Goal: Task Accomplishment & Management: Manage account settings

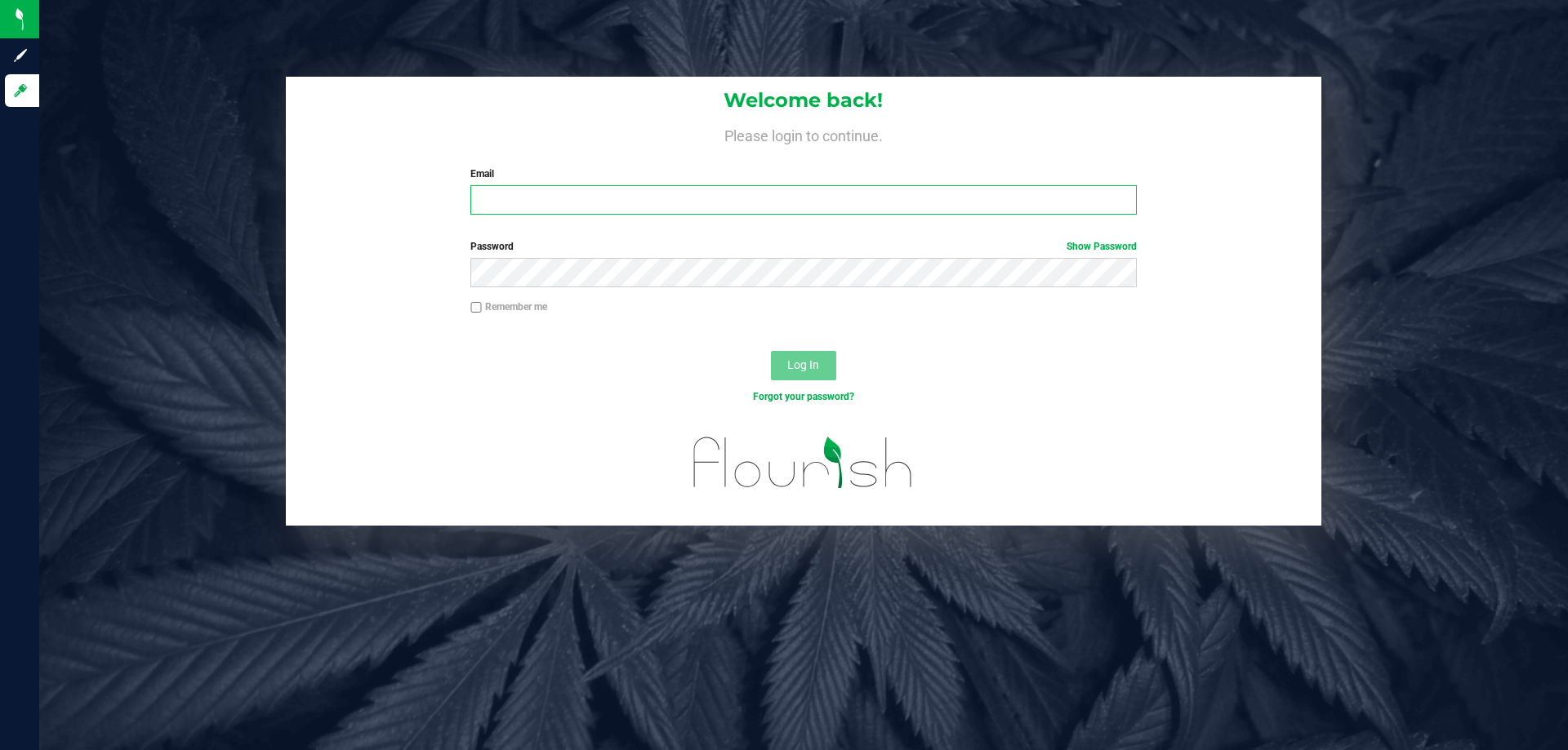
click at [516, 192] on input "Email" at bounding box center [803, 200] width 666 height 29
type input "[EMAIL_ADDRESS][DOMAIN_NAME]"
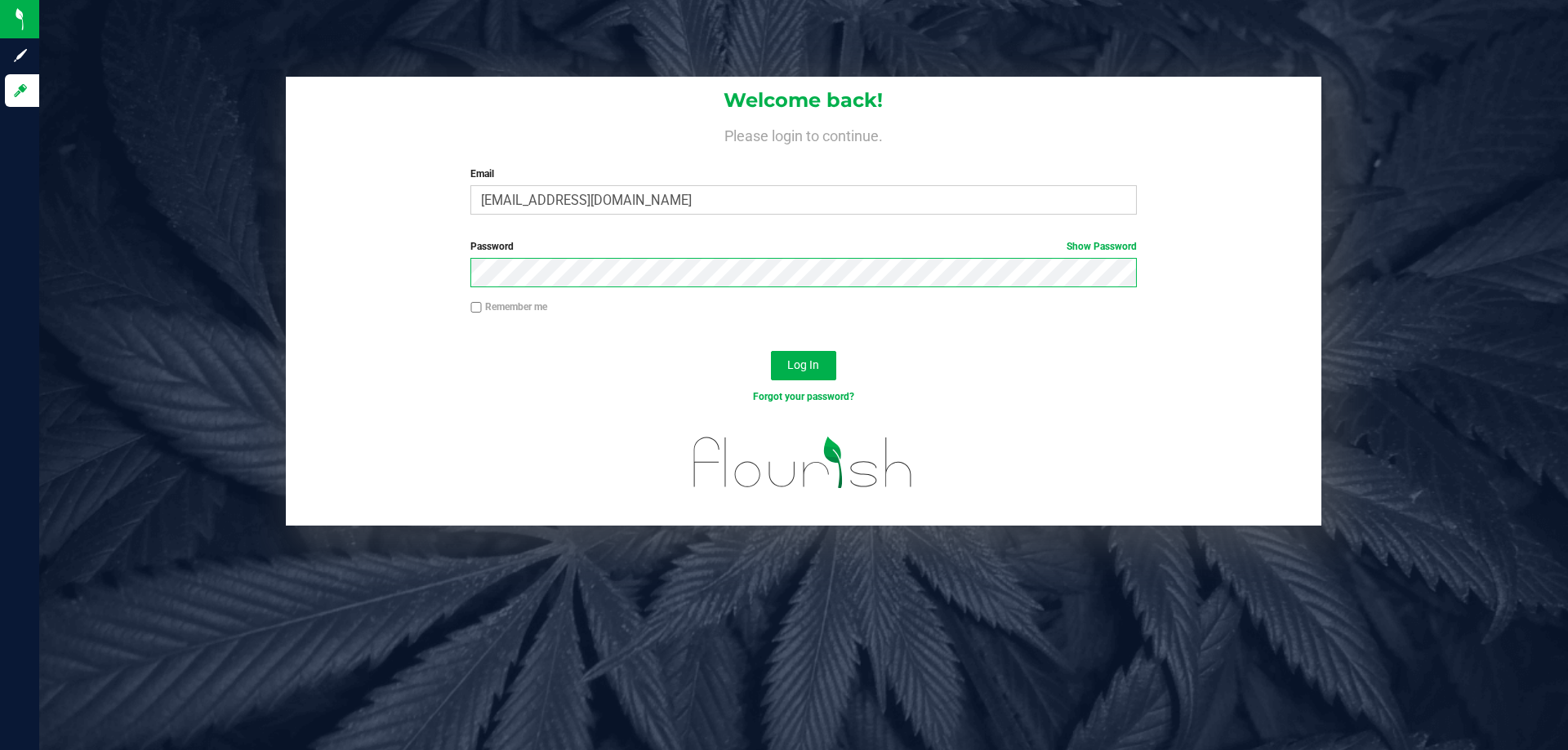
click at [771, 351] on button "Log In" at bounding box center [804, 365] width 65 height 29
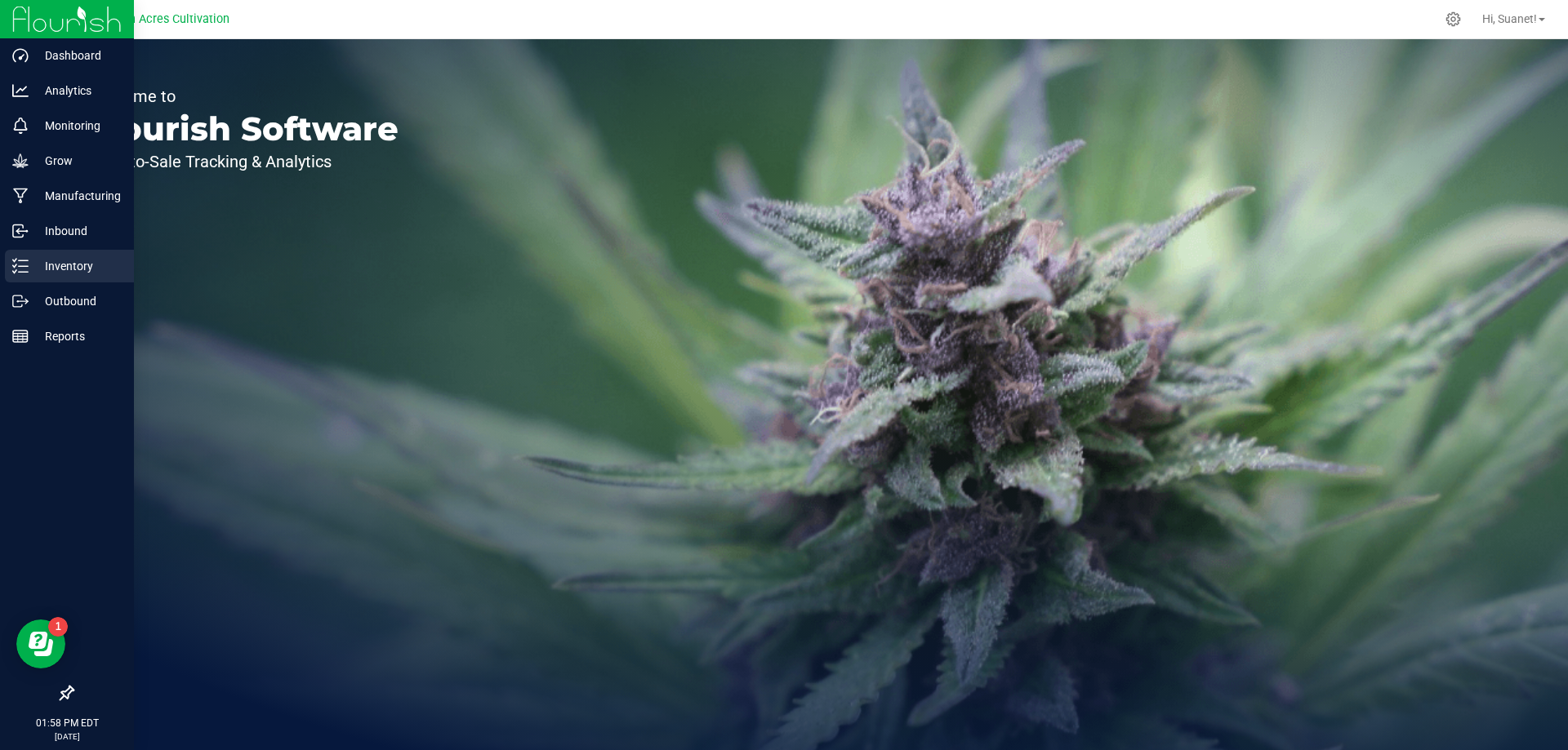
click at [89, 266] on p "Inventory" at bounding box center [77, 266] width 98 height 20
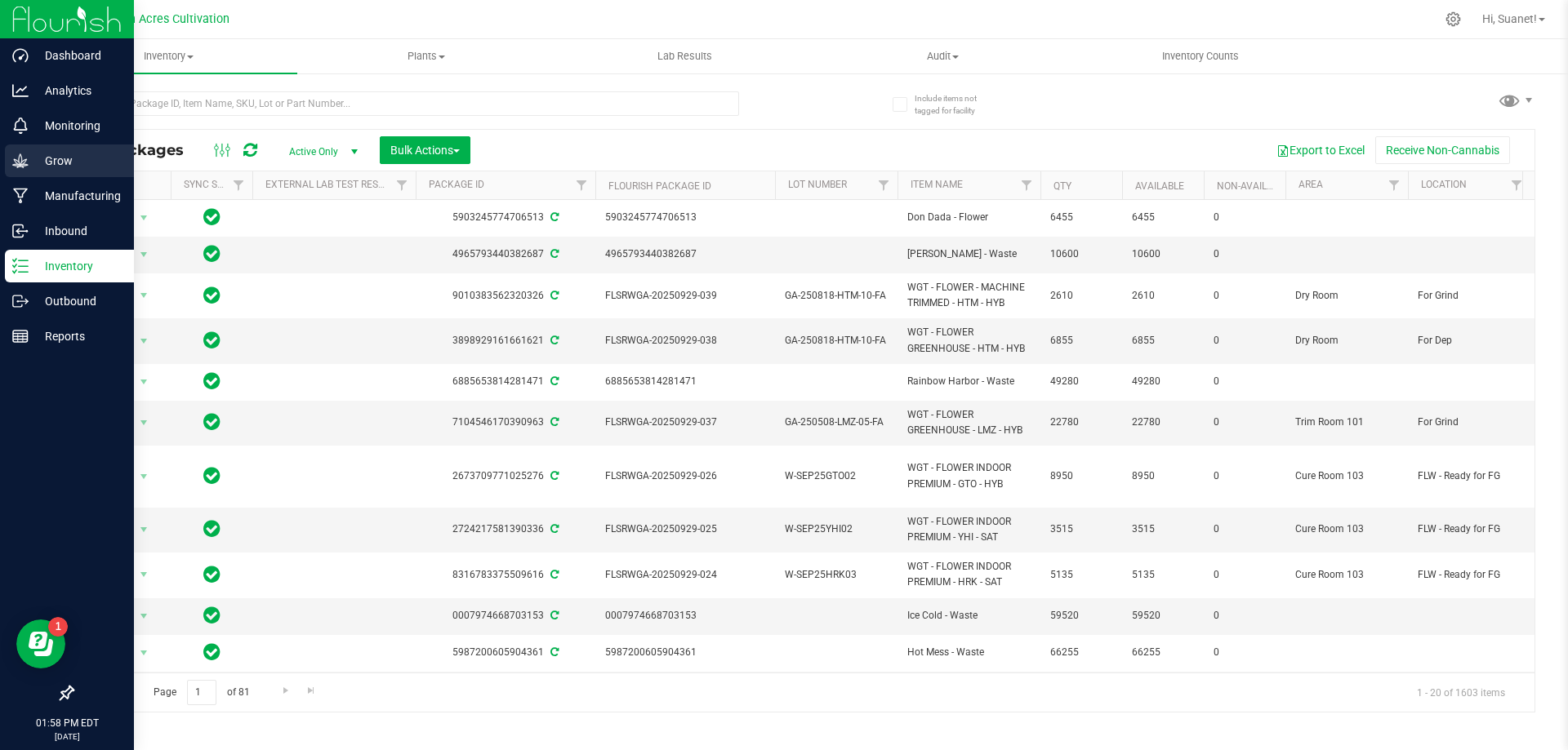
click at [65, 161] on p "Grow" at bounding box center [77, 161] width 98 height 20
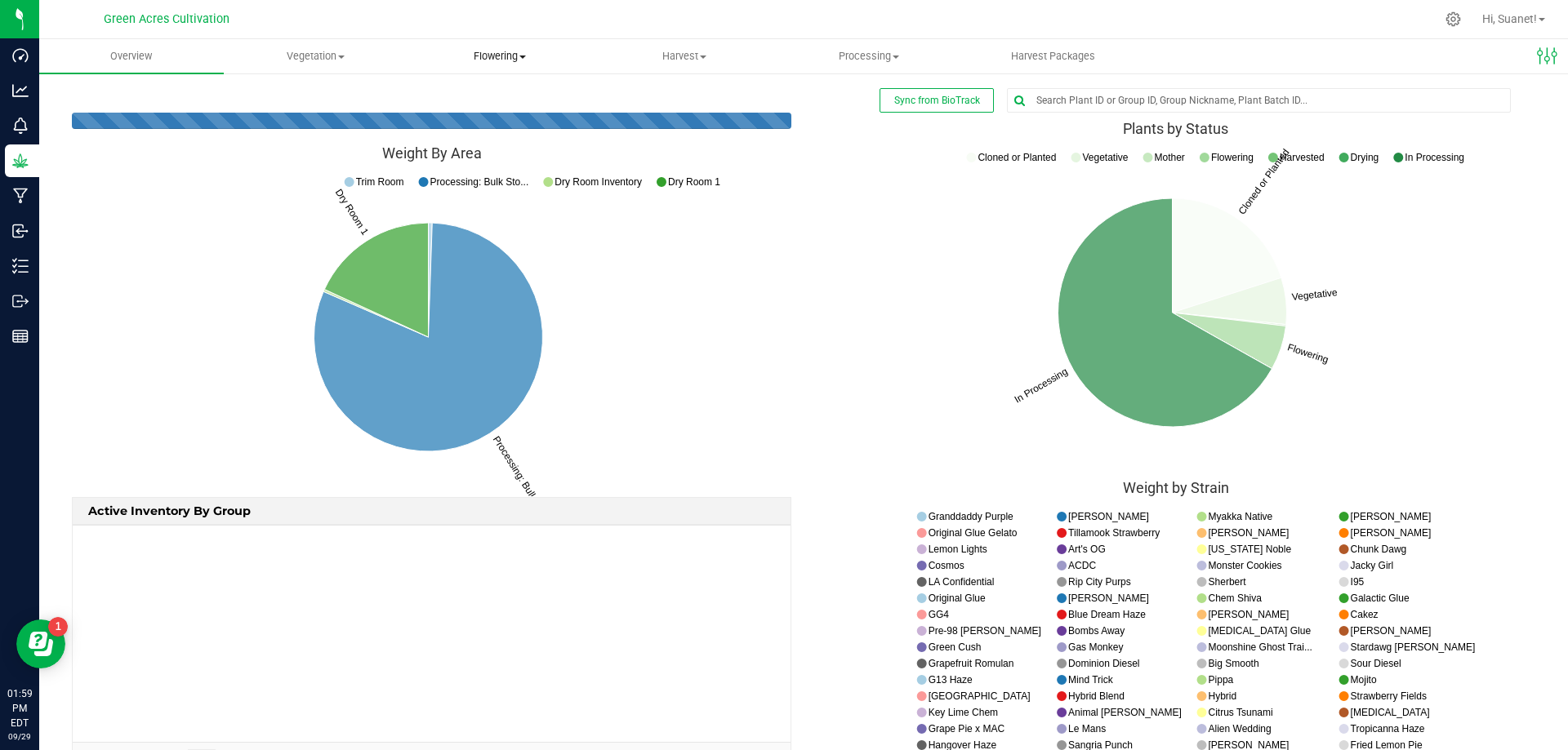
click at [516, 56] on span "Flowering" at bounding box center [500, 56] width 183 height 15
click at [486, 116] on span "Flowering groups" at bounding box center [476, 117] width 136 height 14
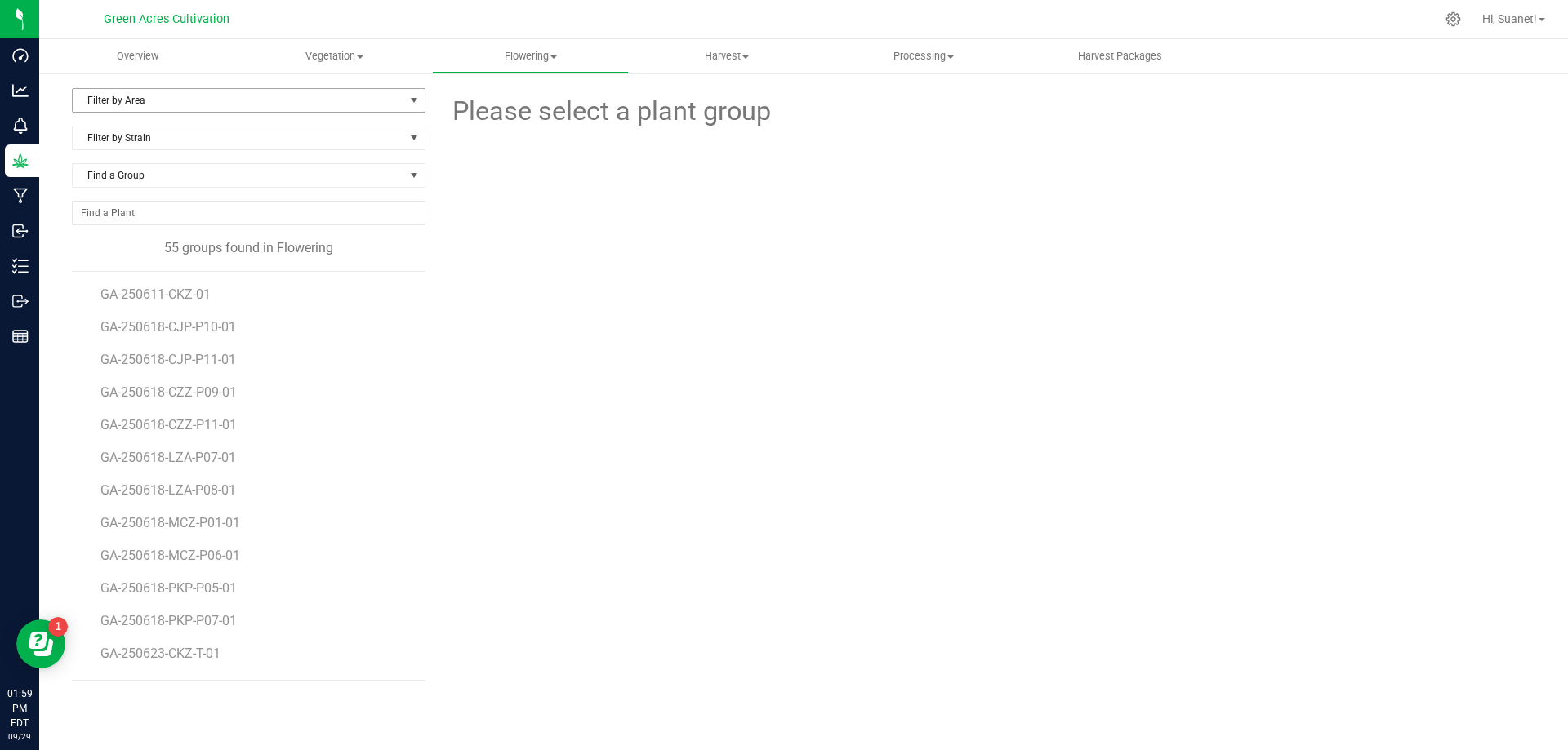
click at [414, 100] on span "select" at bounding box center [414, 100] width 13 height 13
click at [89, 148] on li "01" at bounding box center [248, 152] width 352 height 25
click at [172, 586] on span "GA-250623-LMZ-01" at bounding box center [159, 591] width 118 height 15
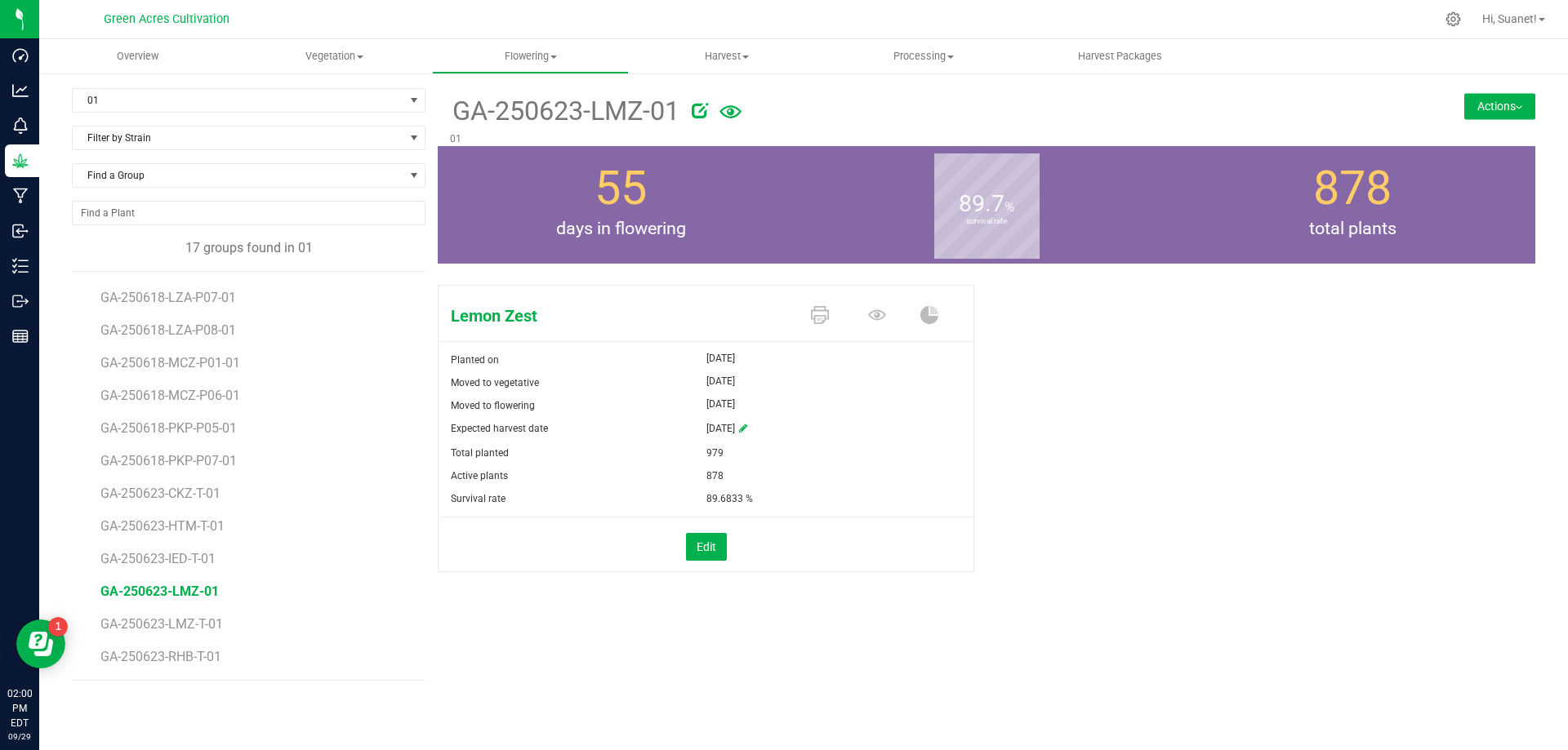
click at [1524, 115] on button "Actions" at bounding box center [1500, 105] width 71 height 26
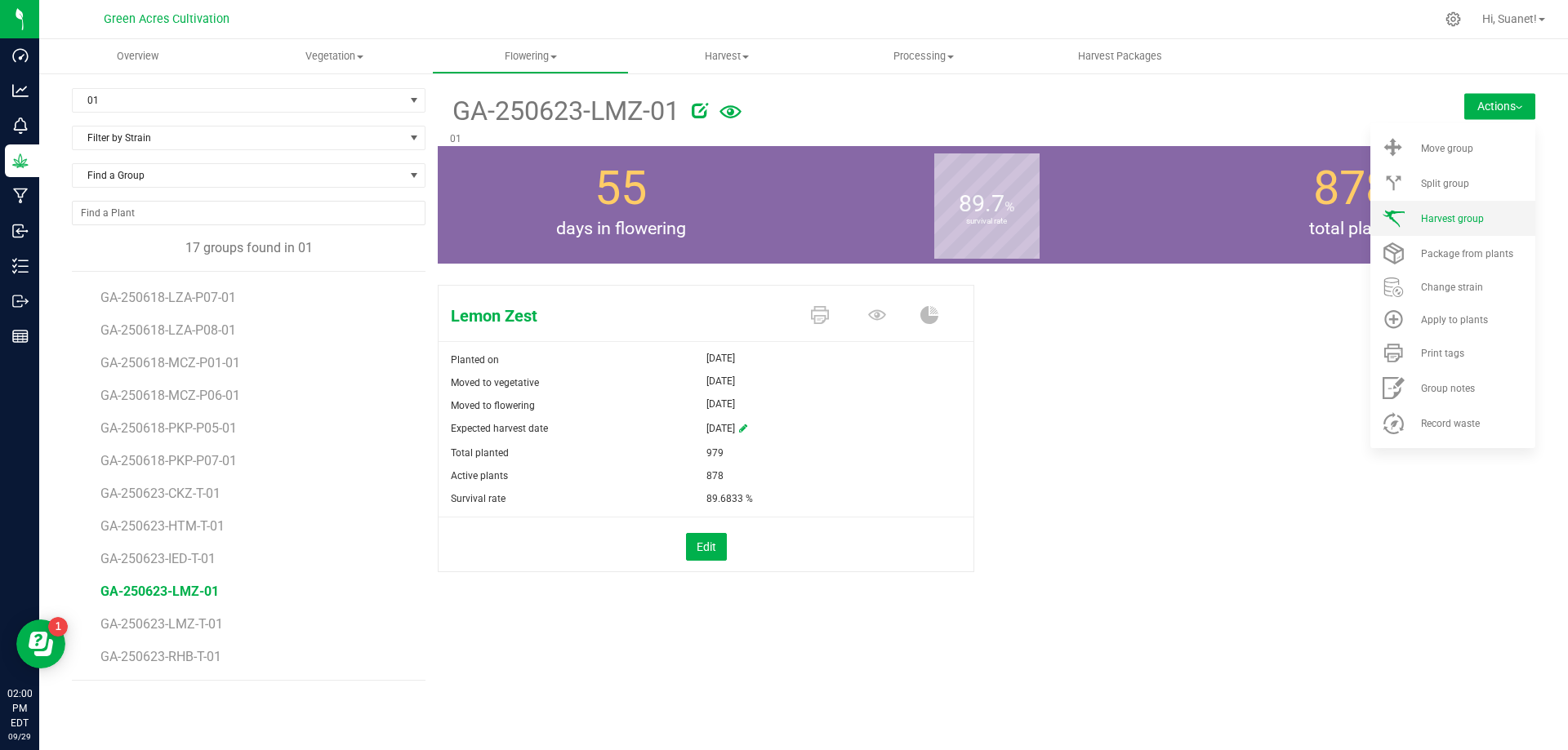
click at [1460, 221] on span "Harvest group" at bounding box center [1452, 218] width 63 height 12
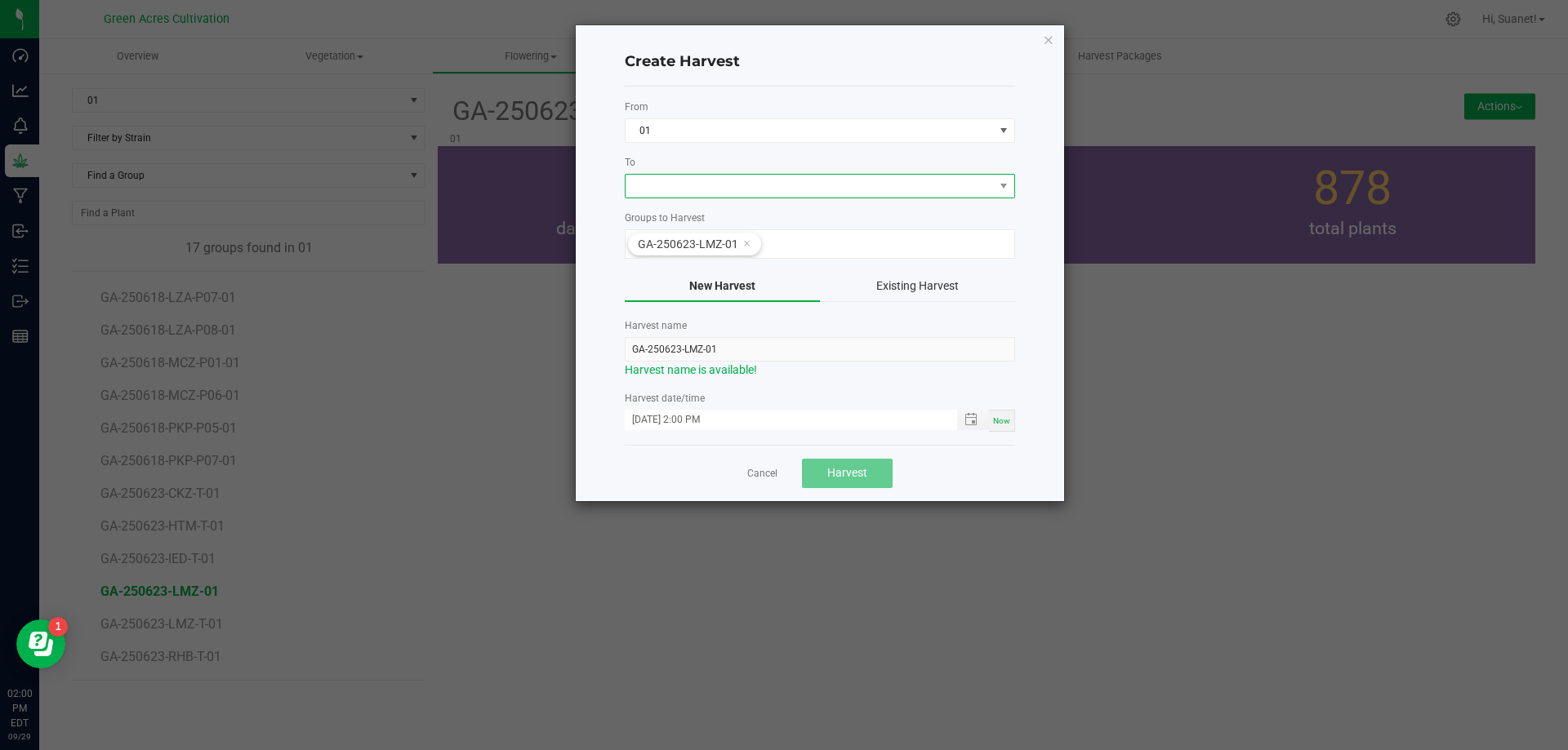
click at [703, 192] on span at bounding box center [809, 185] width 368 height 23
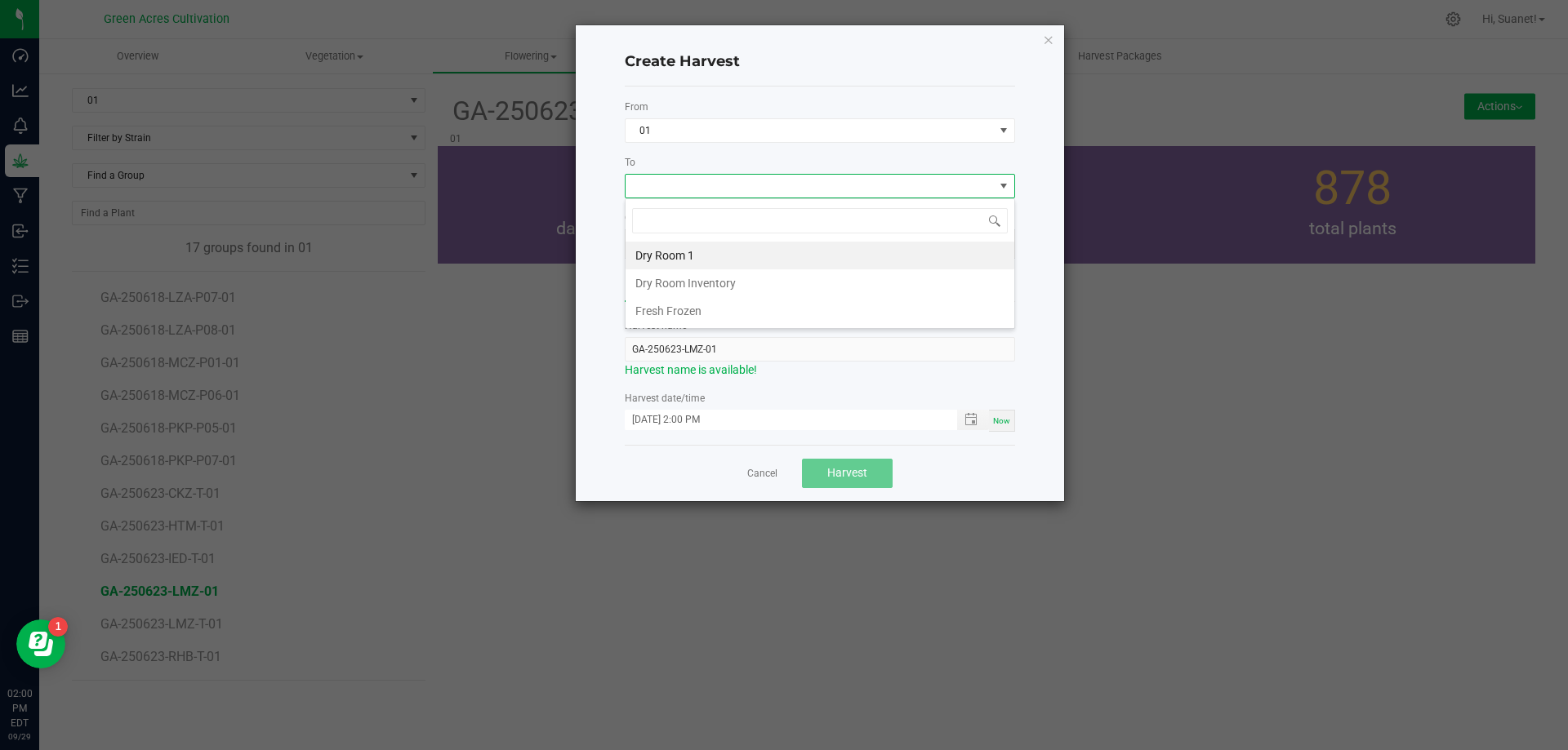
scroll to position [25, 390]
click at [671, 245] on li "Dry Room 1" at bounding box center [819, 255] width 388 height 28
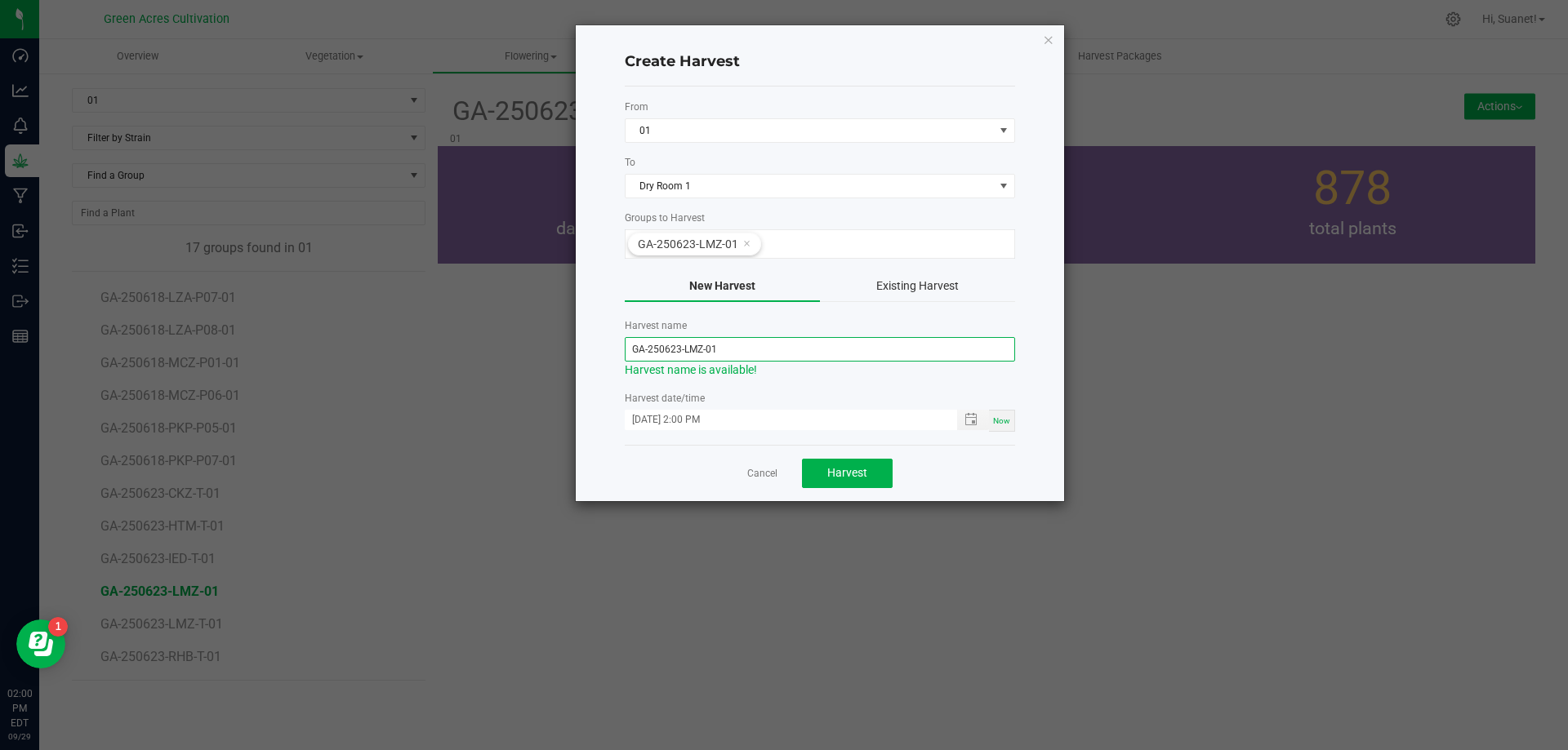
click at [677, 350] on input "GA-250623-LMZ-01" at bounding box center [819, 349] width 390 height 25
click at [679, 348] on input "GA-250623-LMZ-01" at bounding box center [819, 349] width 390 height 25
type input "GA-250929-LMZ-01"
click at [1003, 425] on span "Now" at bounding box center [1001, 421] width 17 height 9
click at [869, 476] on button "Harvest" at bounding box center [848, 474] width 91 height 29
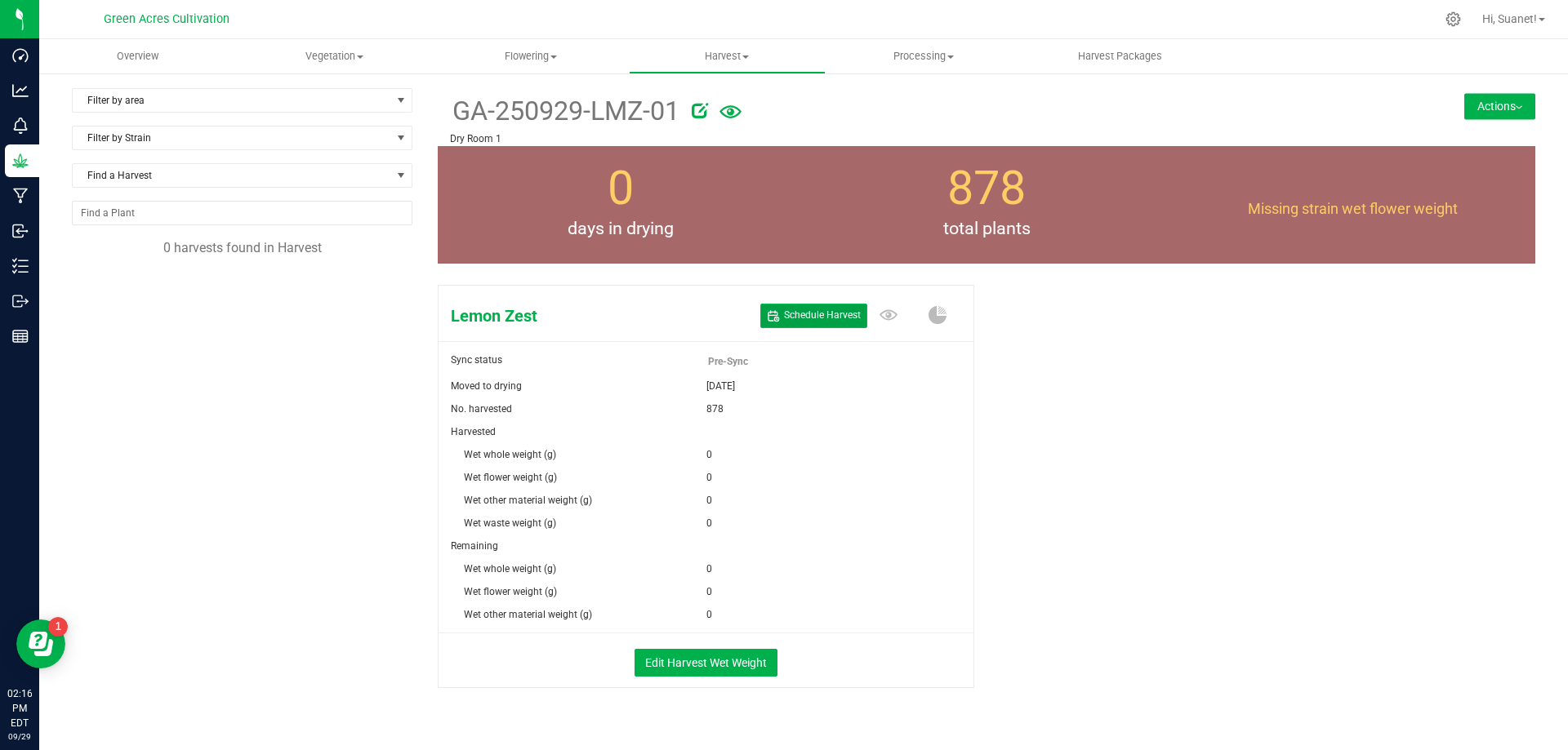
click at [822, 315] on span "Schedule Harvest" at bounding box center [822, 315] width 76 height 14
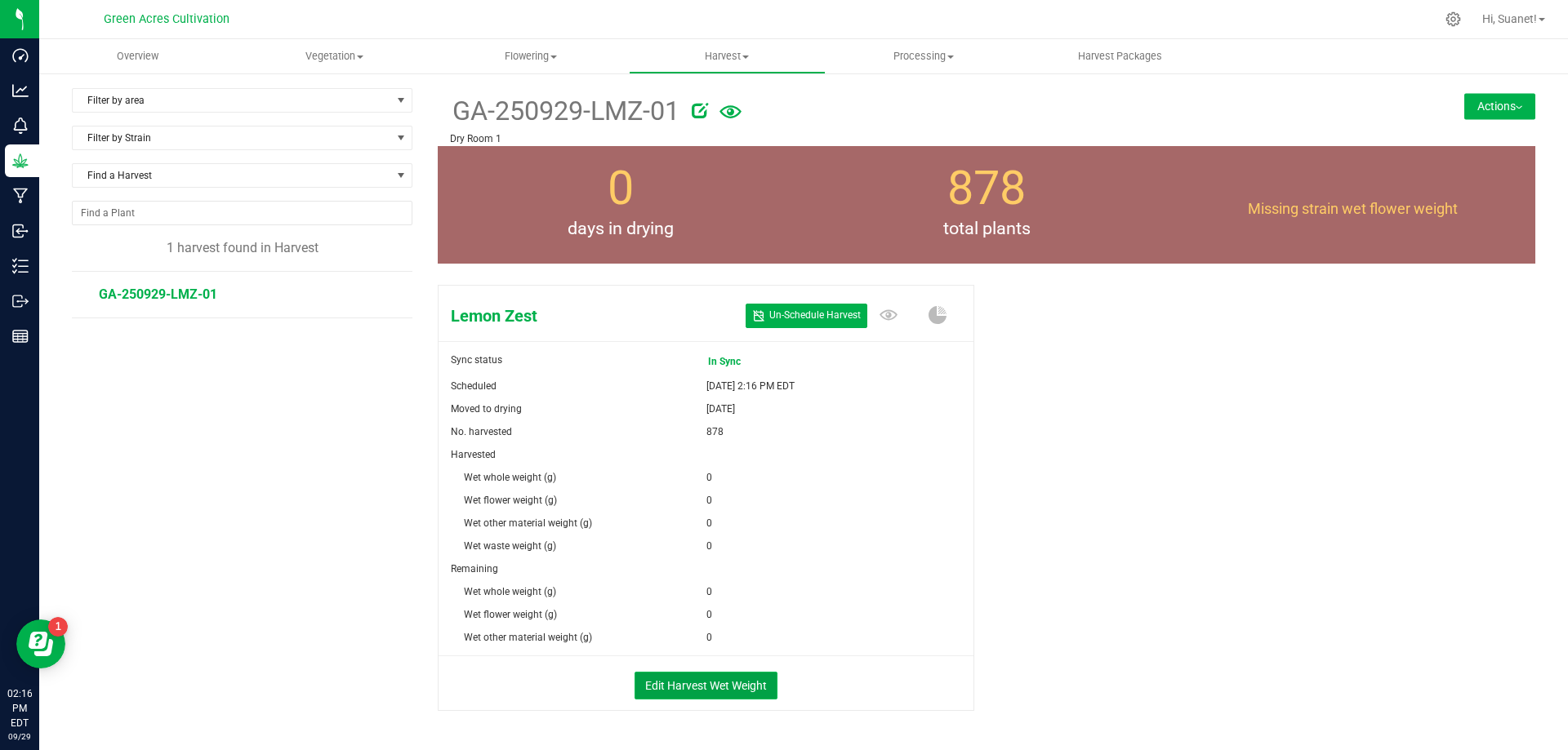
click at [685, 686] on button "Edit Harvest Wet Weight" at bounding box center [706, 685] width 143 height 28
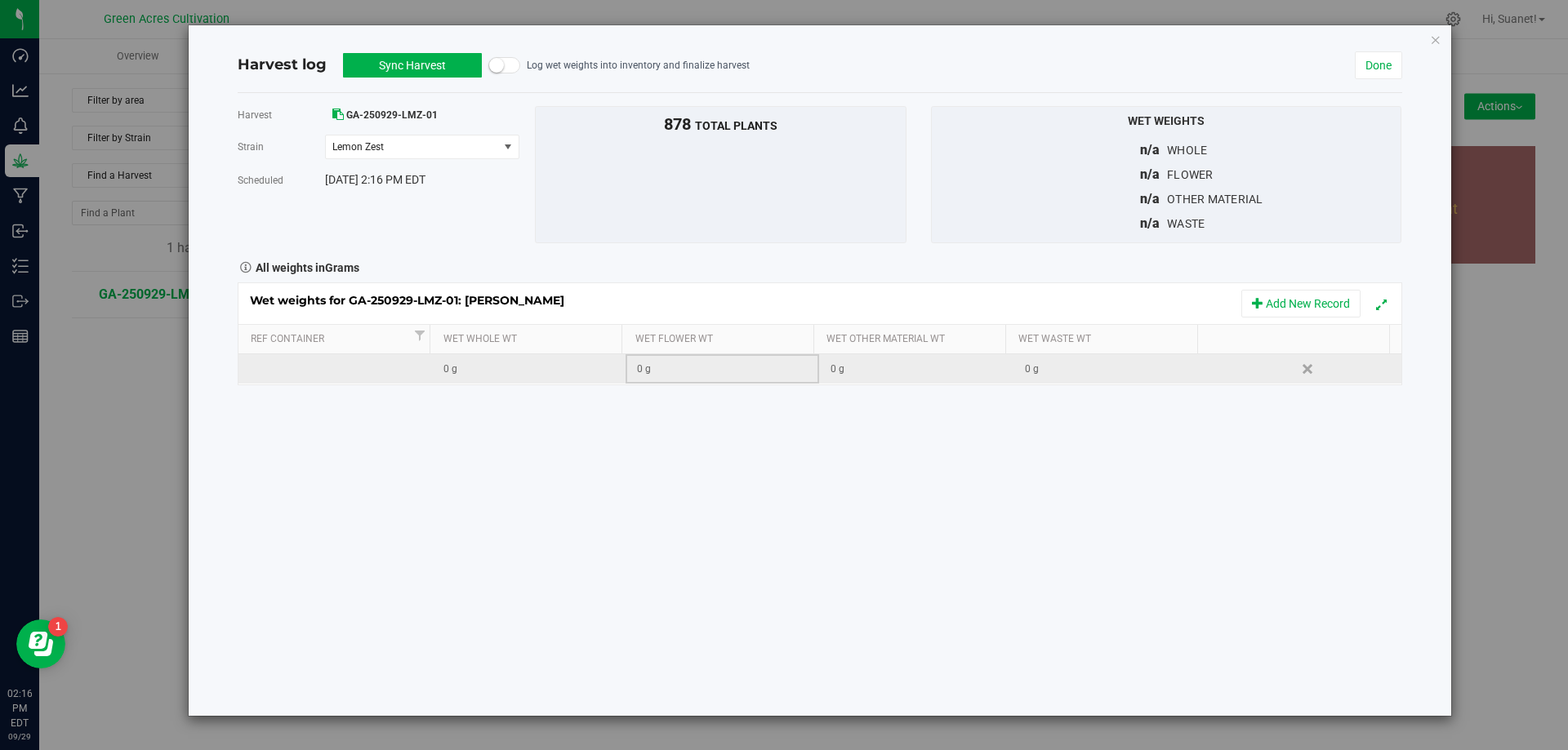
click at [692, 373] on div "0 g" at bounding box center [727, 369] width 181 height 15
type input "129990"
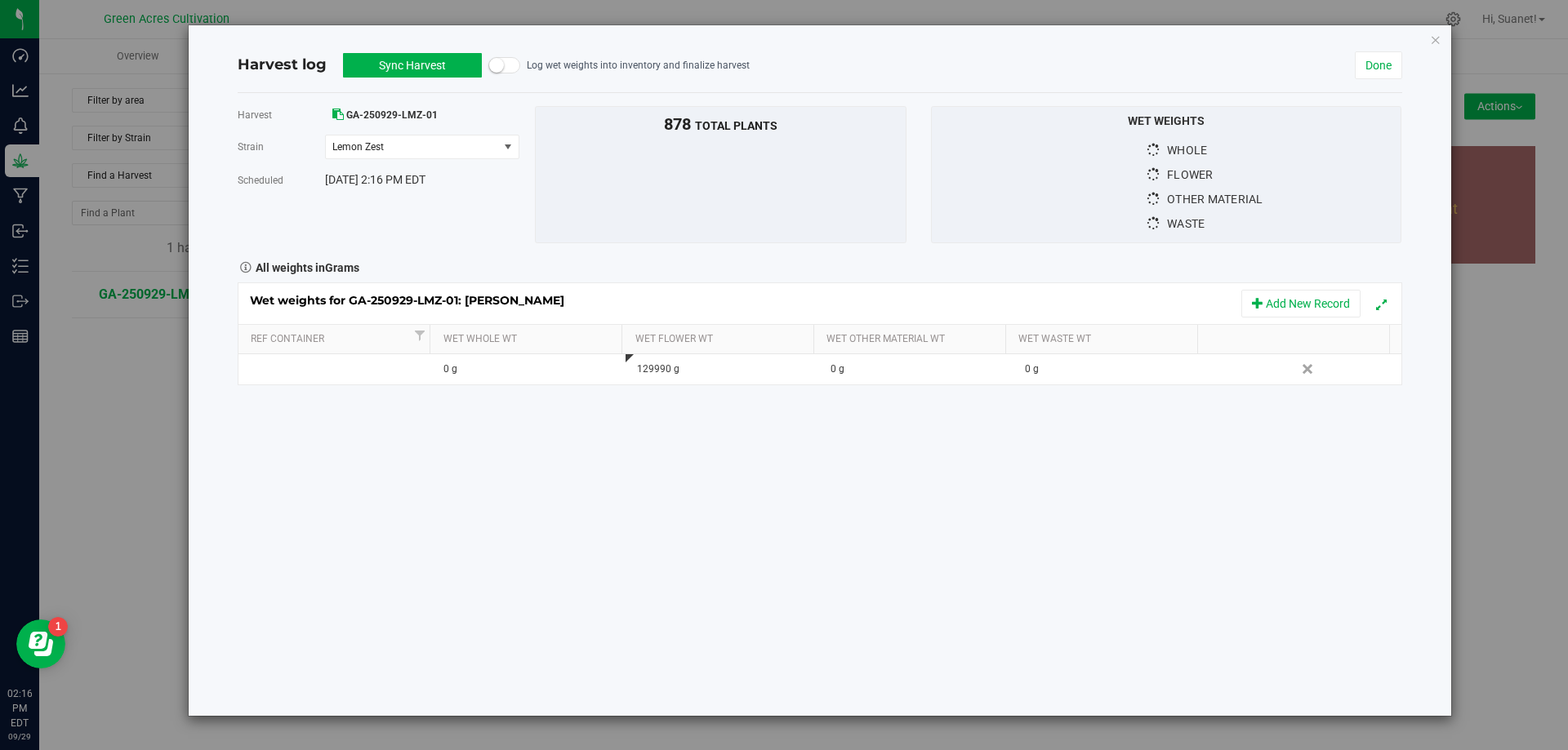
click at [1068, 375] on div "0 g" at bounding box center [1115, 369] width 181 height 15
type input "64071"
click at [1078, 466] on div "Harvest GA-250929-LMZ-01 [GEOGRAPHIC_DATA] Lemon Zest Select strain Lemon Zest …" at bounding box center [819, 404] width 1164 height 623
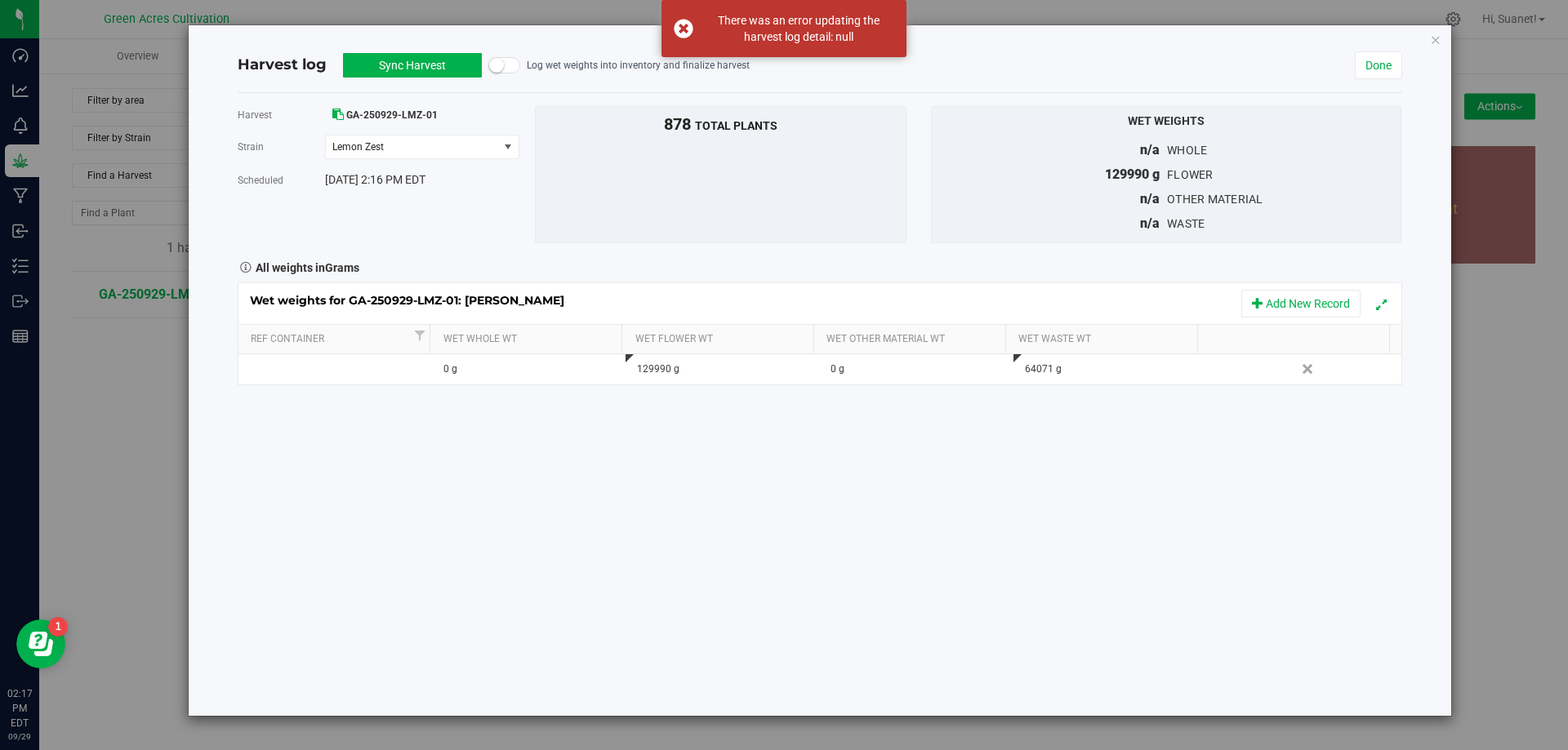
click at [446, 68] on button "Sync Harvest" at bounding box center [412, 65] width 139 height 25
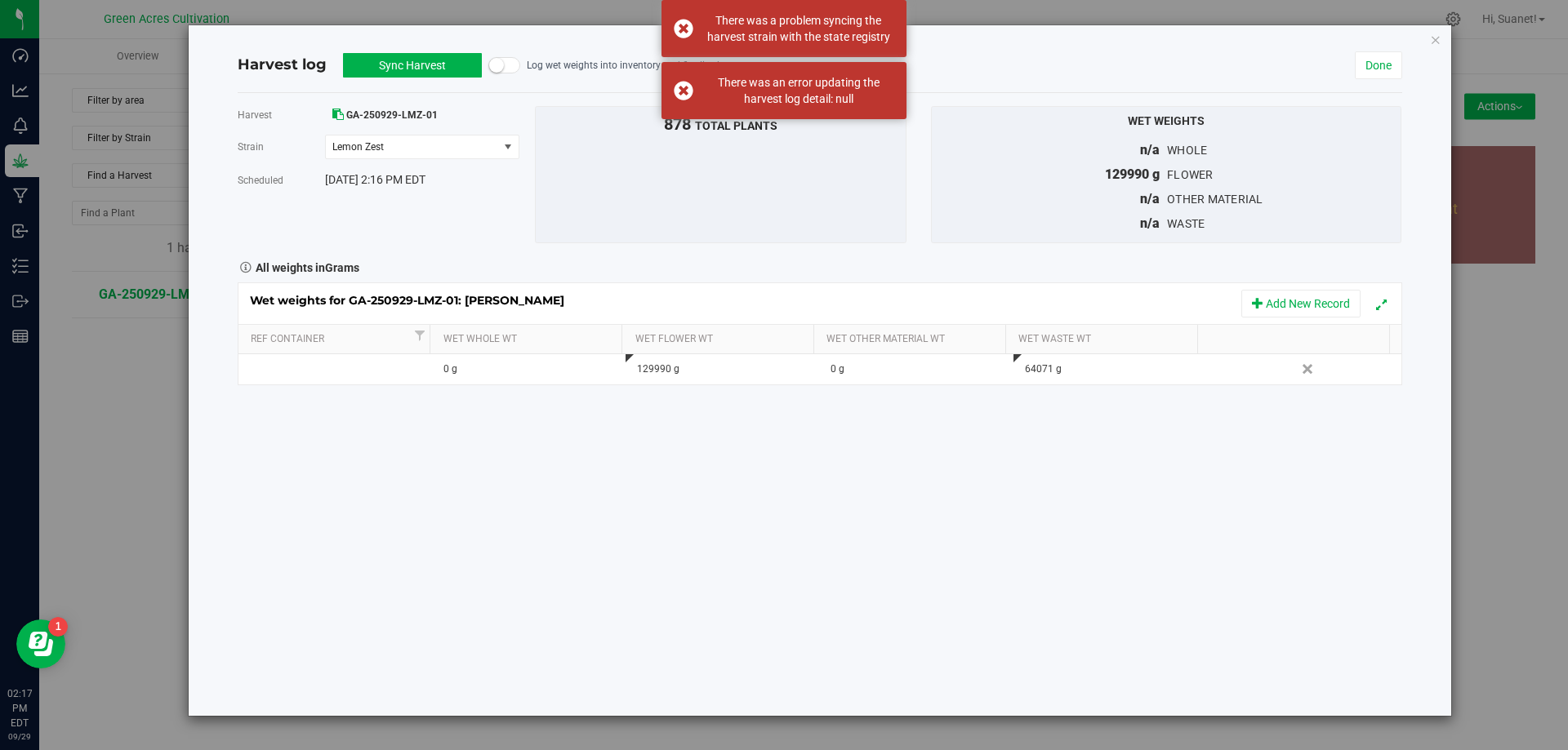
click at [446, 68] on button "Sync Harvest" at bounding box center [412, 65] width 139 height 25
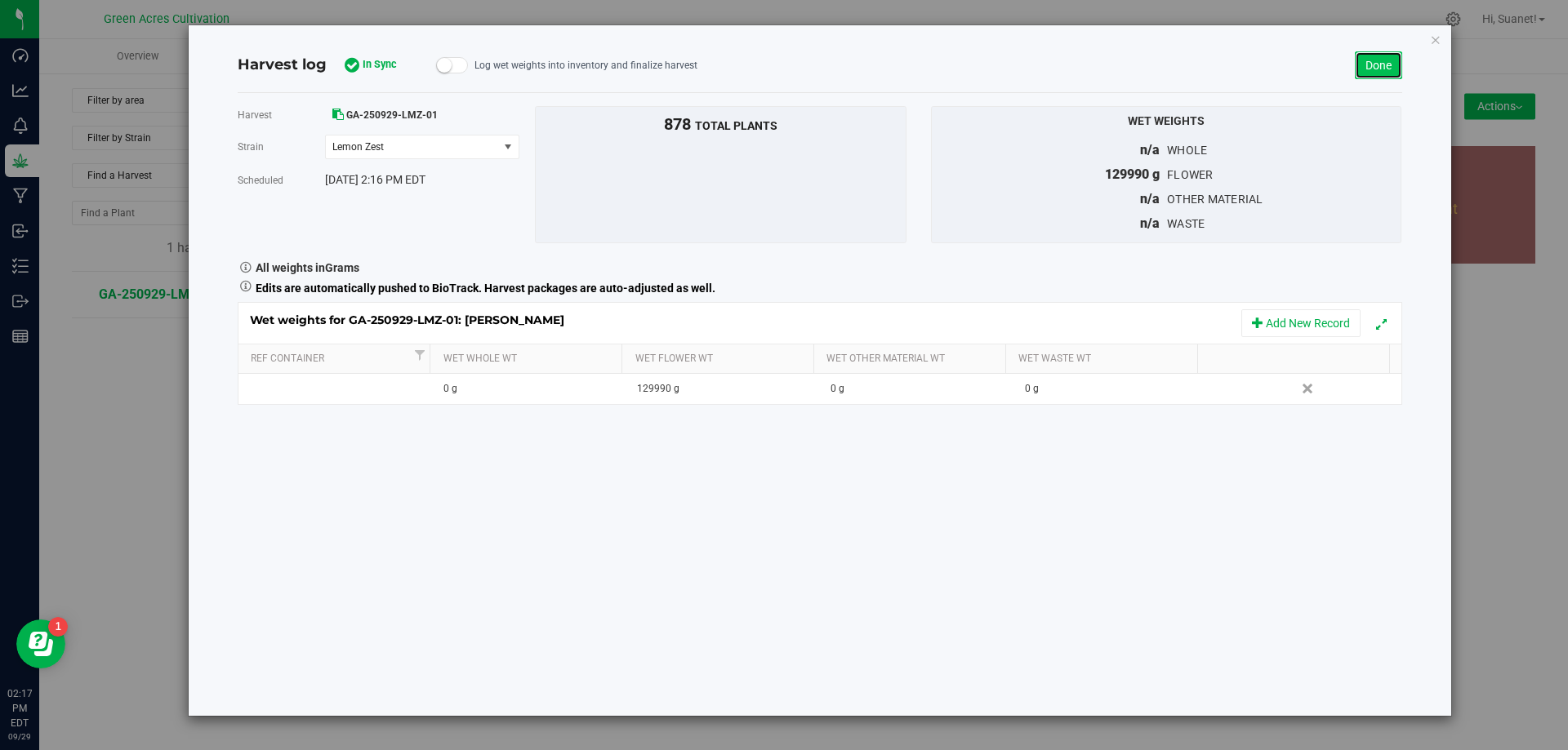
click at [1386, 63] on link "Done" at bounding box center [1379, 65] width 47 height 28
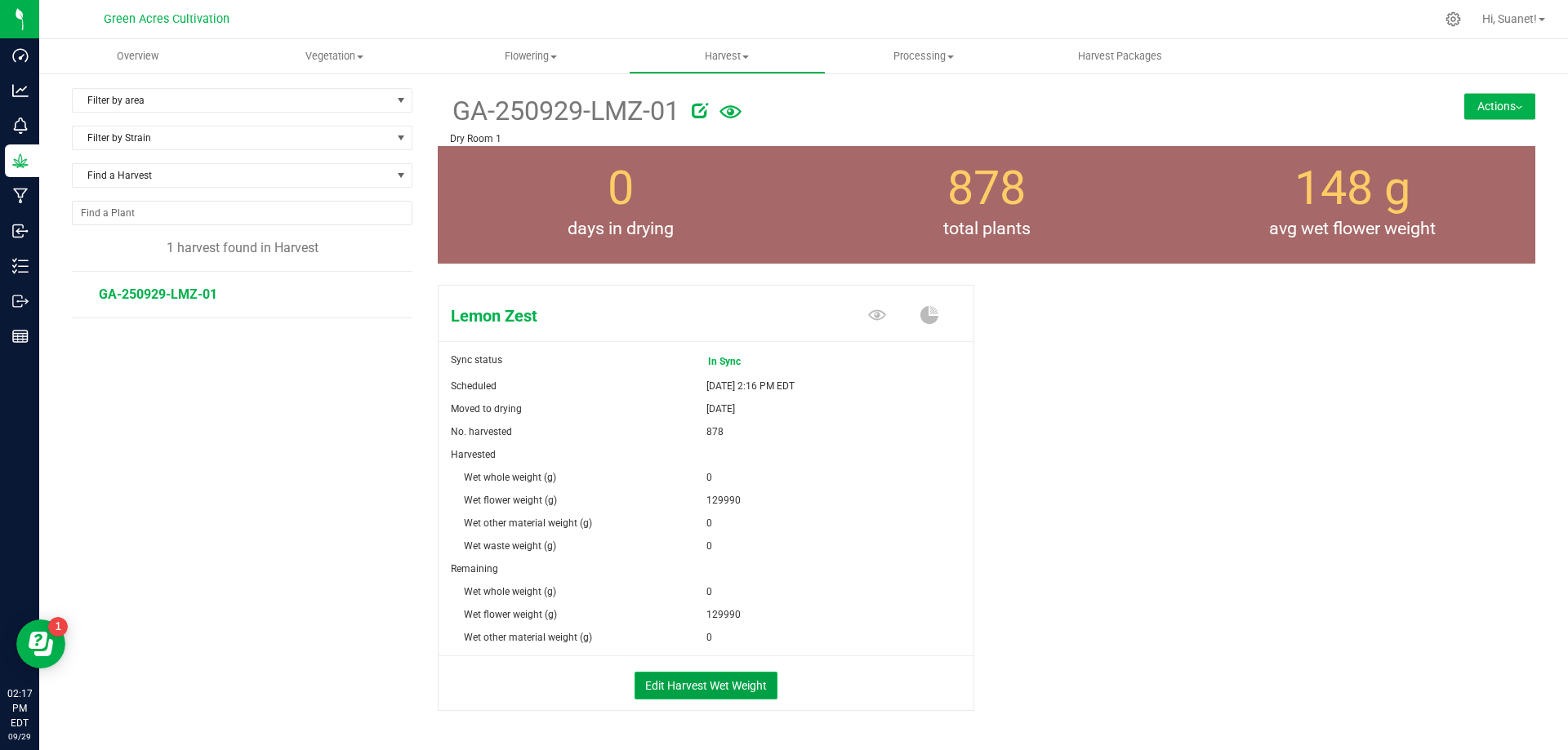
click at [727, 684] on button "Edit Harvest Wet Weight" at bounding box center [706, 685] width 143 height 28
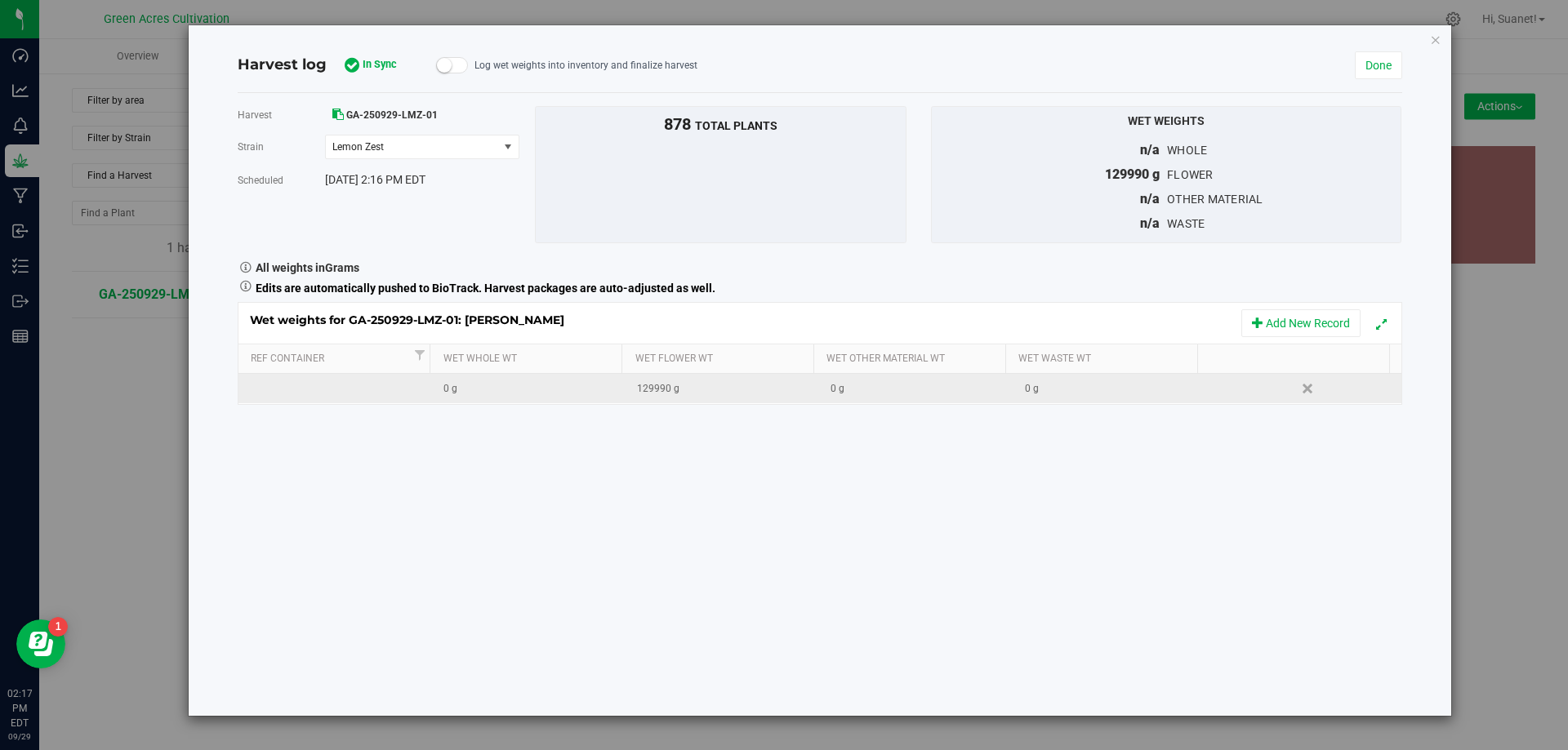
click at [1060, 388] on div "0 g" at bounding box center [1115, 388] width 181 height 15
click at [1049, 388] on div "0 g" at bounding box center [1115, 388] width 181 height 15
type input "64071"
click at [1046, 467] on div "Harvest GA-250929-LMZ-01 [GEOGRAPHIC_DATA] Lemon Zest Select strain Lemon Zest …" at bounding box center [819, 404] width 1164 height 623
click at [1370, 60] on link "Done" at bounding box center [1379, 65] width 47 height 28
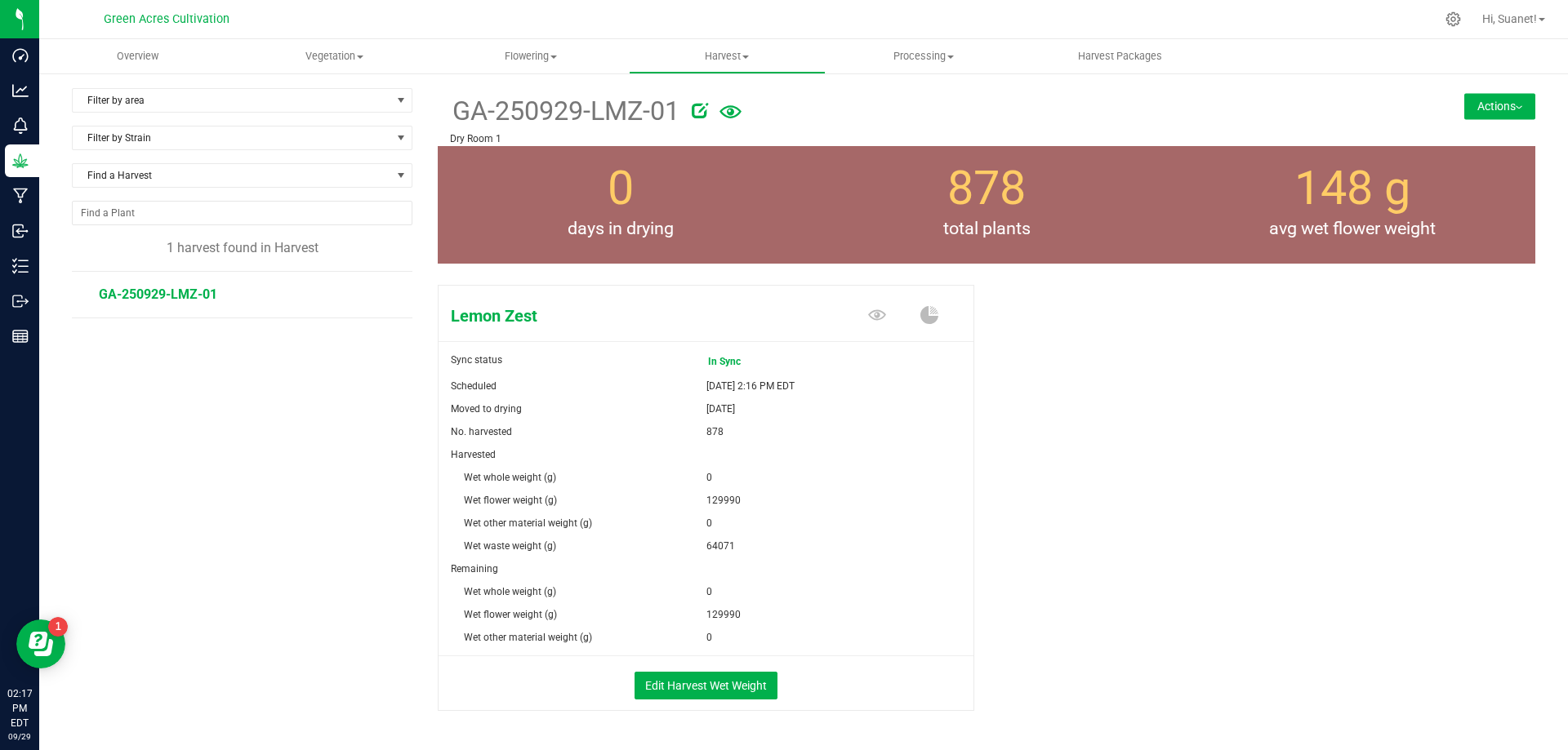
click at [1498, 100] on button "Actions" at bounding box center [1500, 105] width 71 height 26
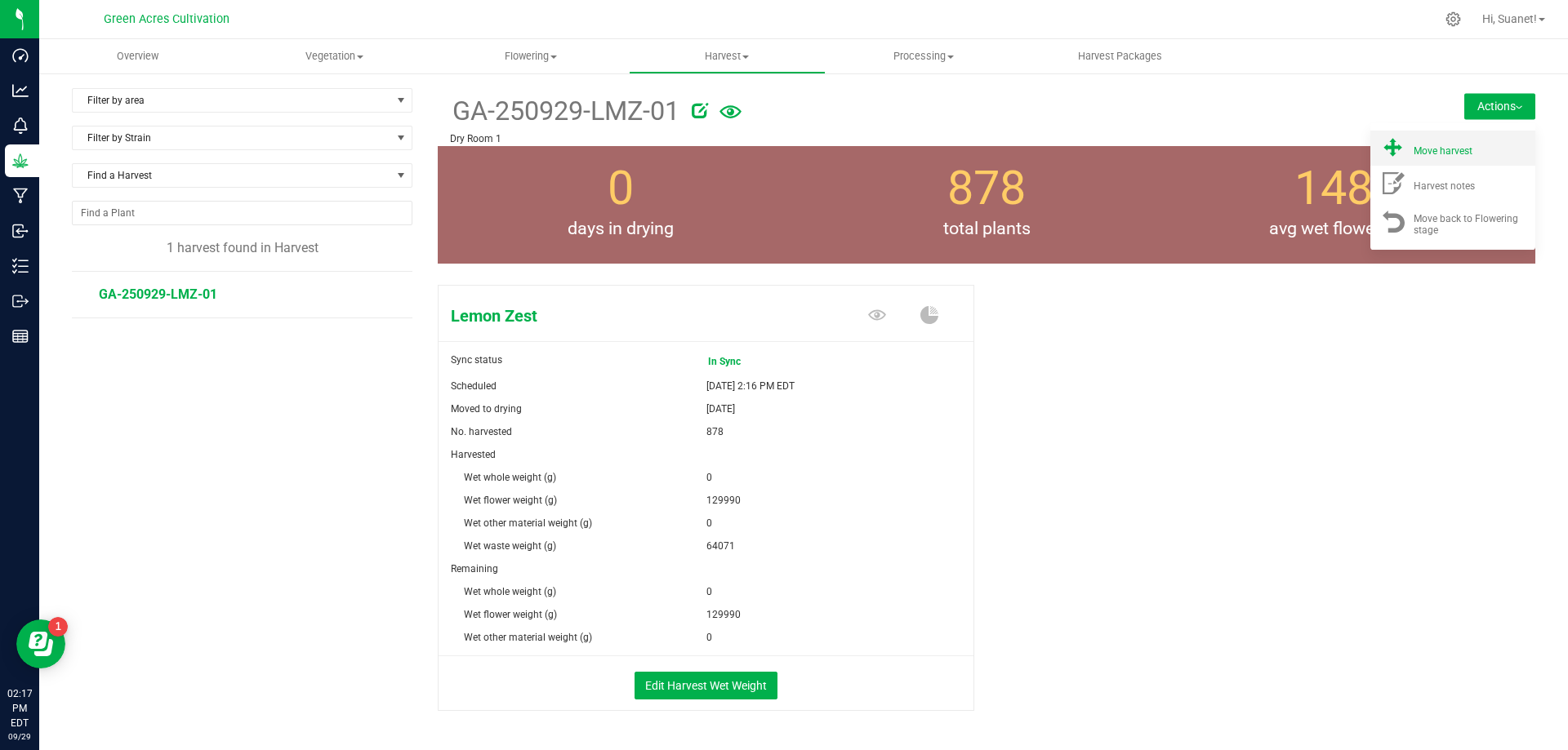
click at [1460, 155] on div "Move harvest" at bounding box center [1469, 148] width 111 height 17
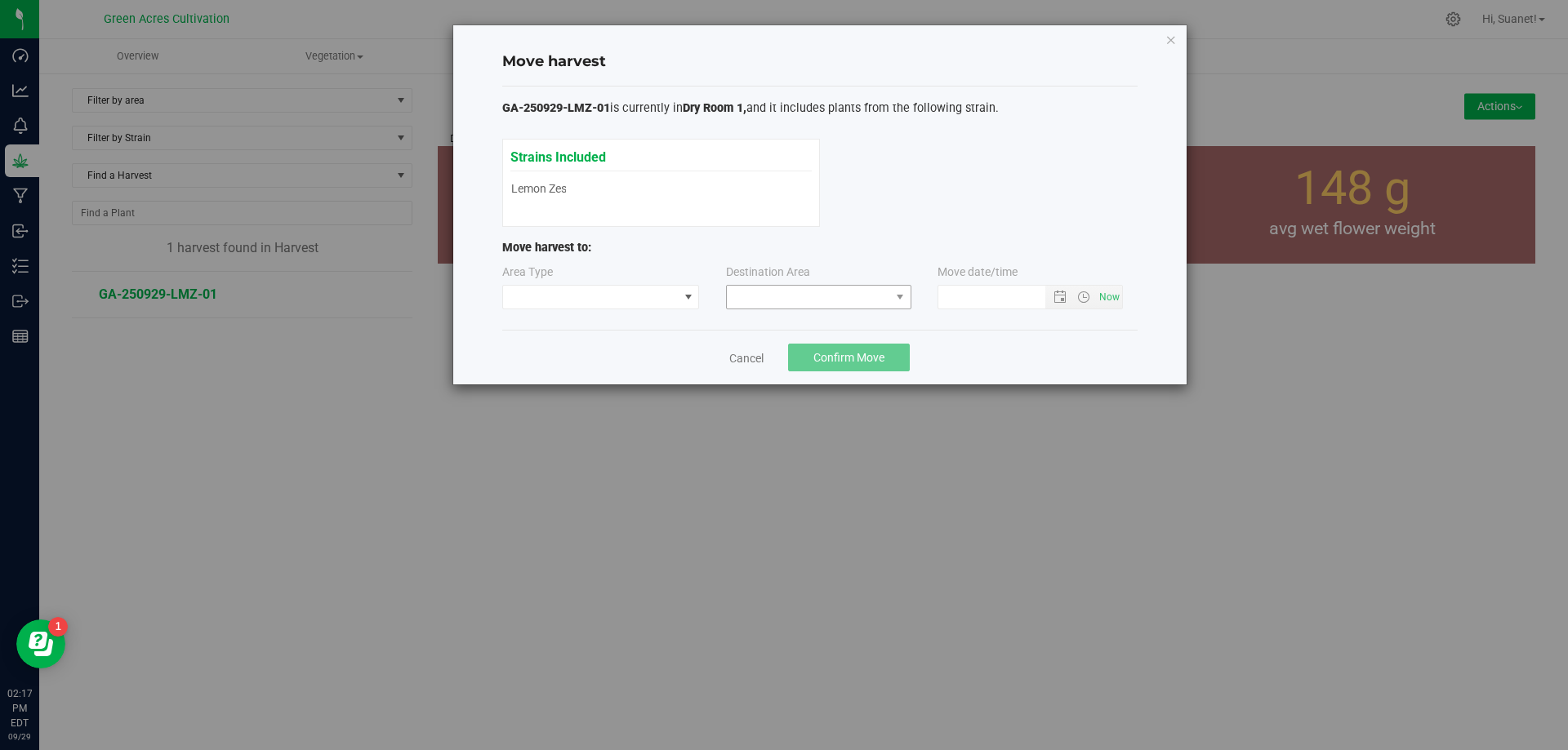
type input "[DATE] 2:17 PM"
click at [867, 300] on span at bounding box center [809, 296] width 164 height 23
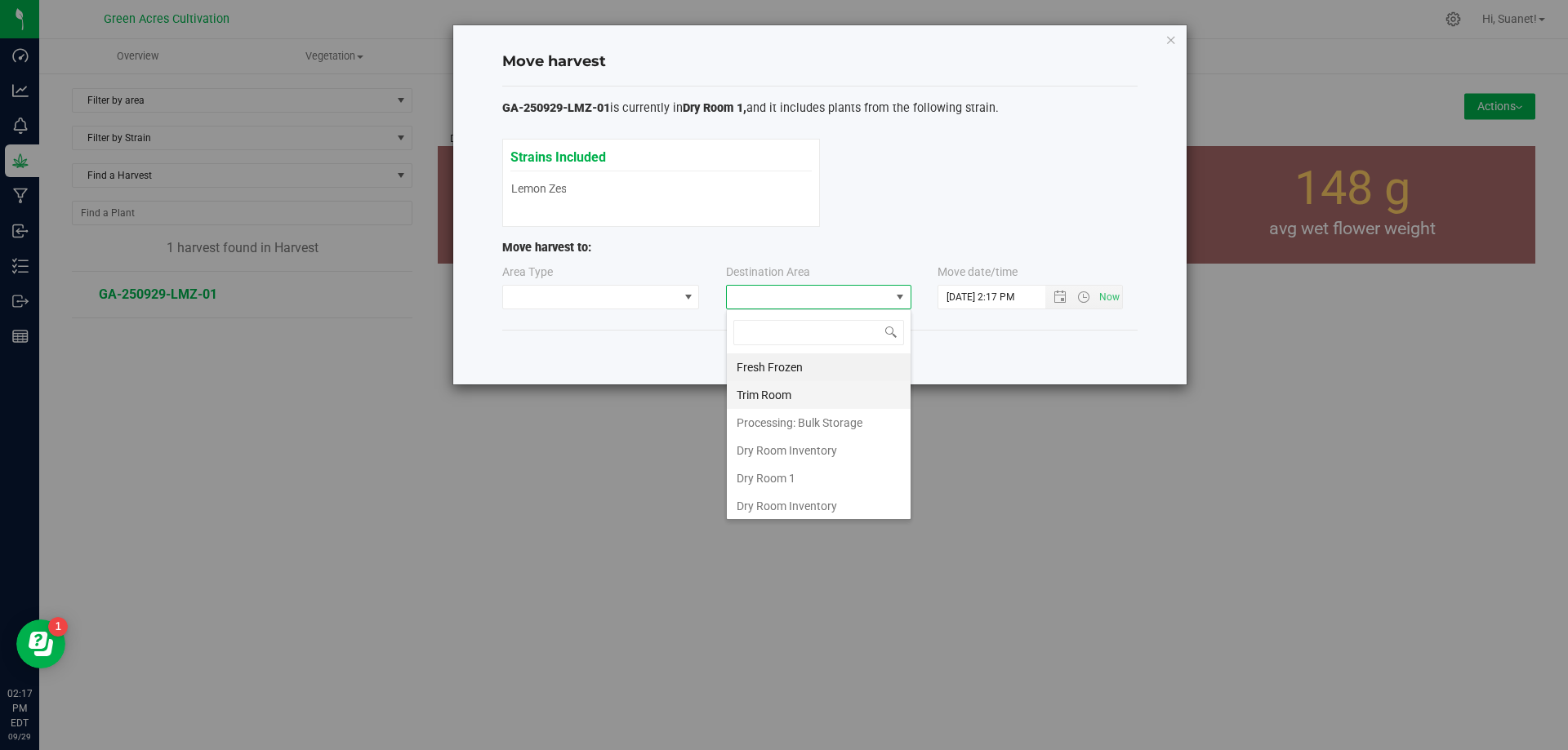
scroll to position [25, 186]
click at [796, 476] on li "Dry Room 1" at bounding box center [819, 478] width 184 height 28
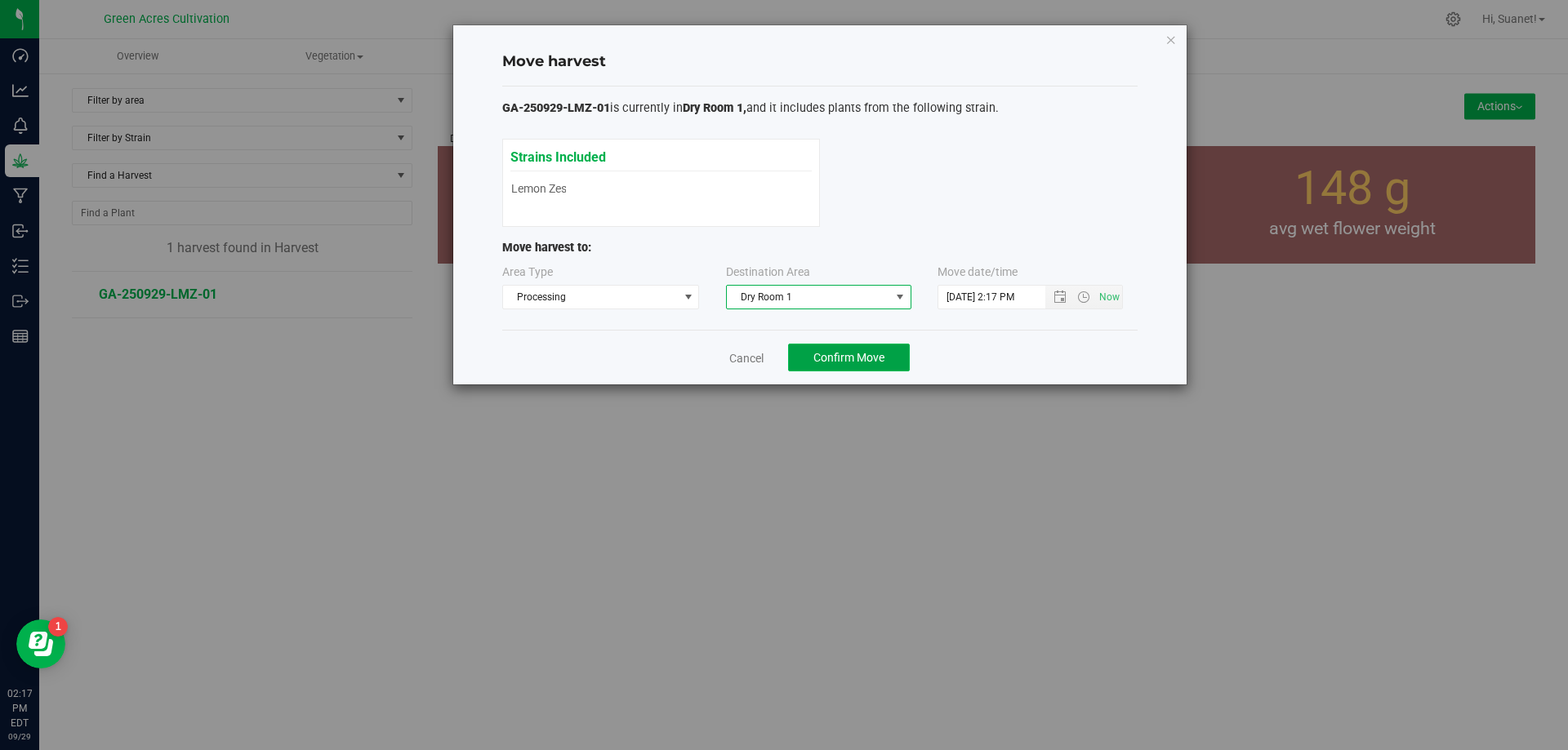
click at [871, 351] on span "Confirm Move" at bounding box center [849, 357] width 71 height 13
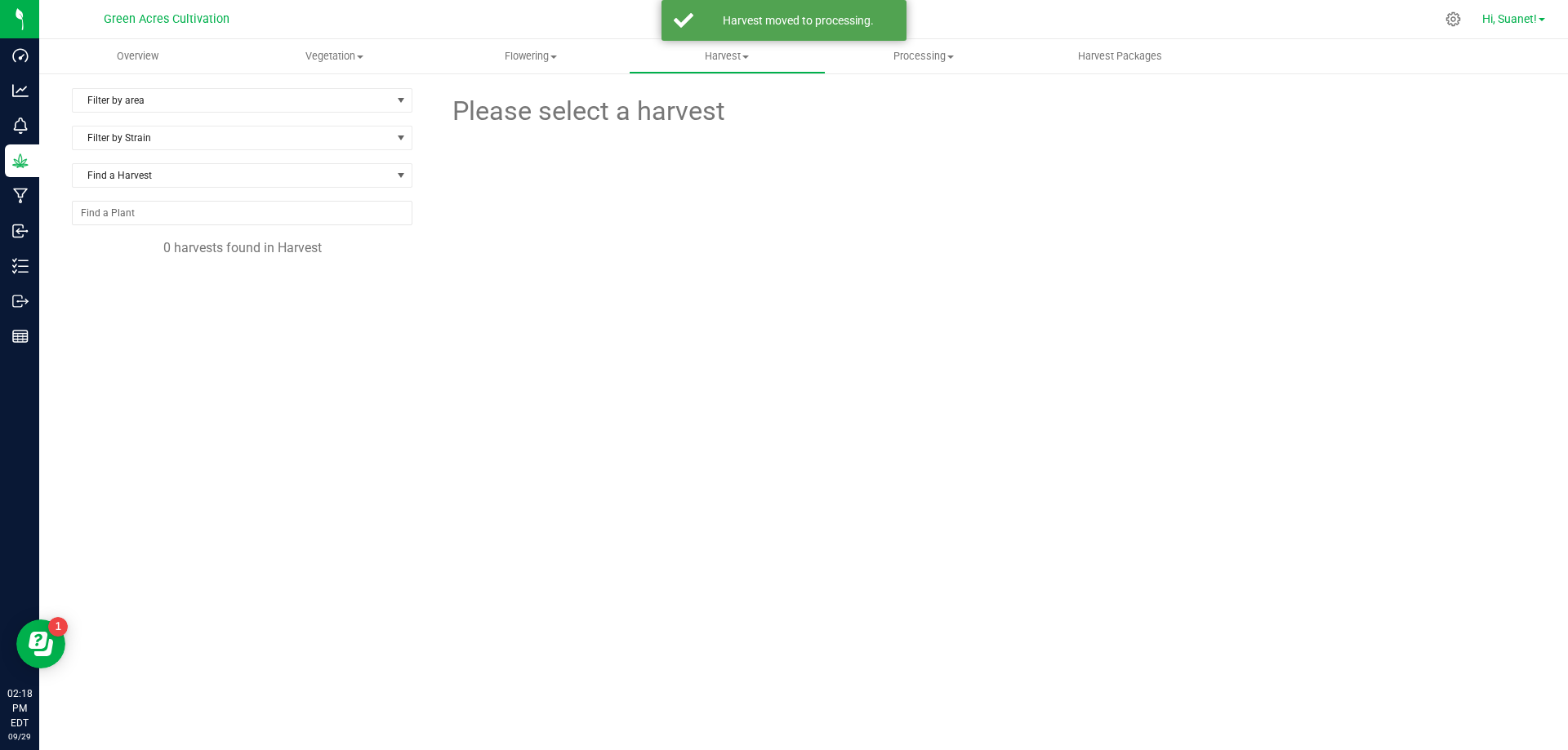
click at [1532, 21] on span "Hi, Suanet!" at bounding box center [1510, 18] width 55 height 13
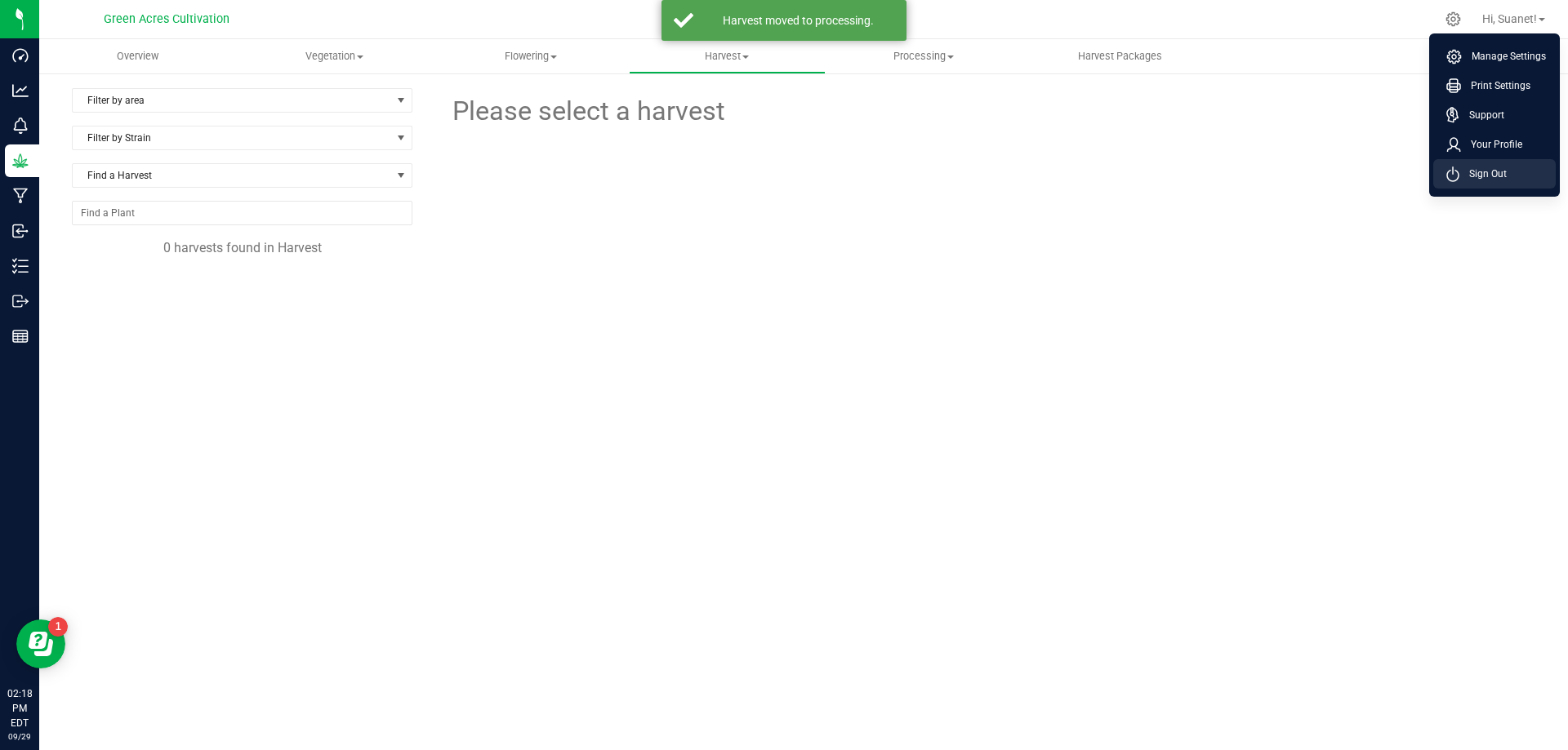
click at [1475, 171] on span "Sign Out" at bounding box center [1483, 174] width 47 height 16
